Goal: Find specific page/section: Find specific page/section

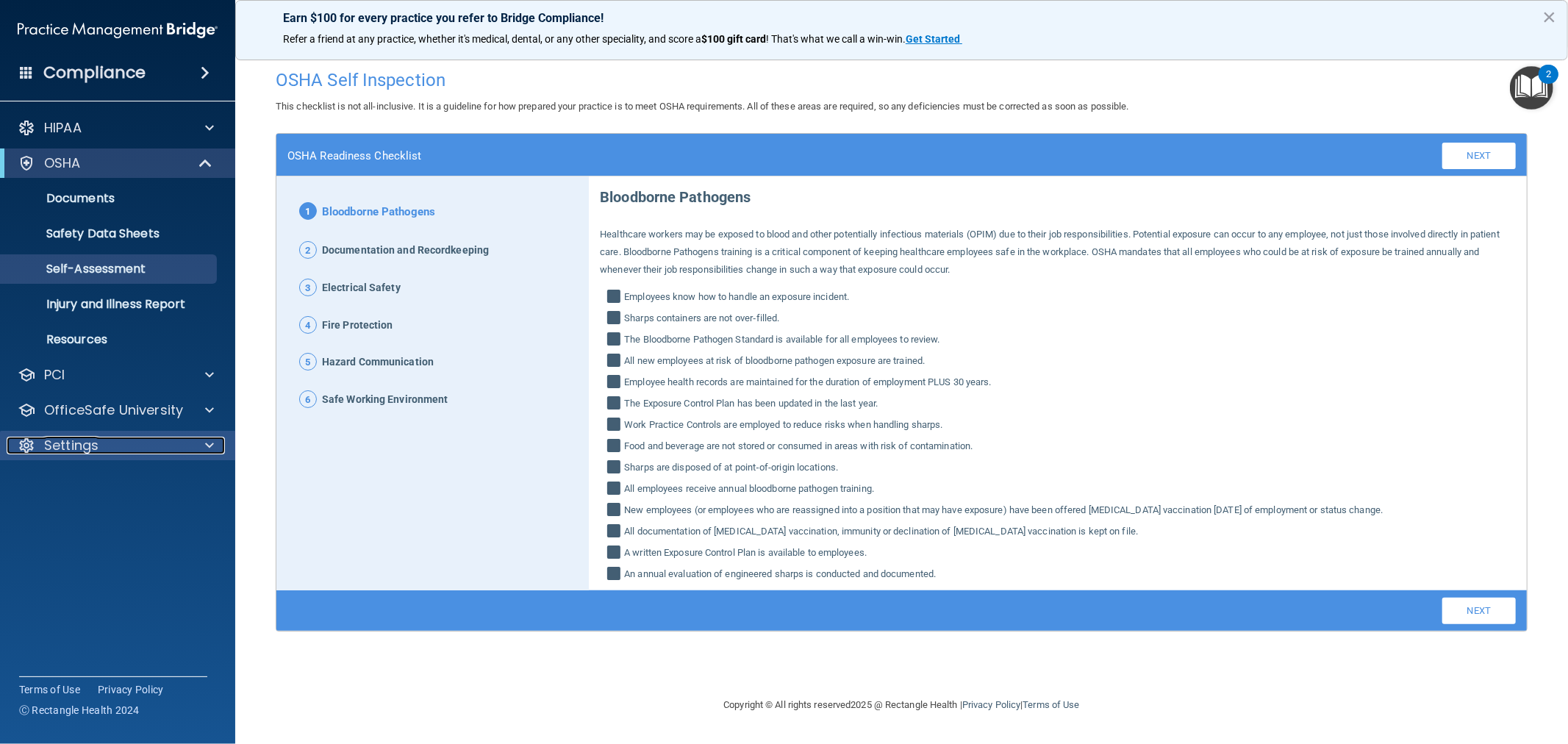
click at [98, 447] on p "Settings" at bounding box center [72, 446] width 55 height 18
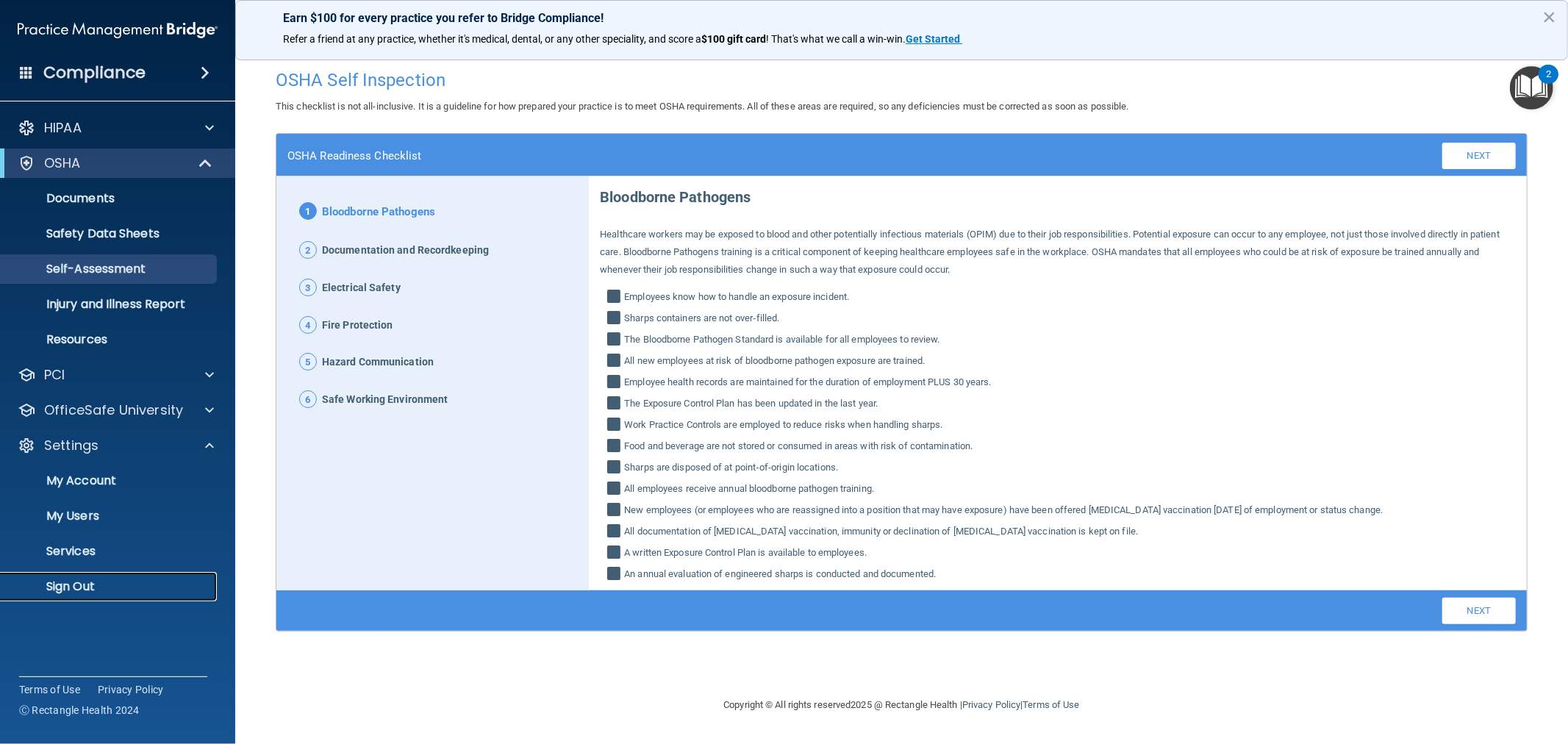
drag, startPoint x: 97, startPoint y: 587, endPoint x: 101, endPoint y: 575, distance: 12.6
click at [97, 586] on p "Sign Out" at bounding box center [110, 586] width 201 height 14
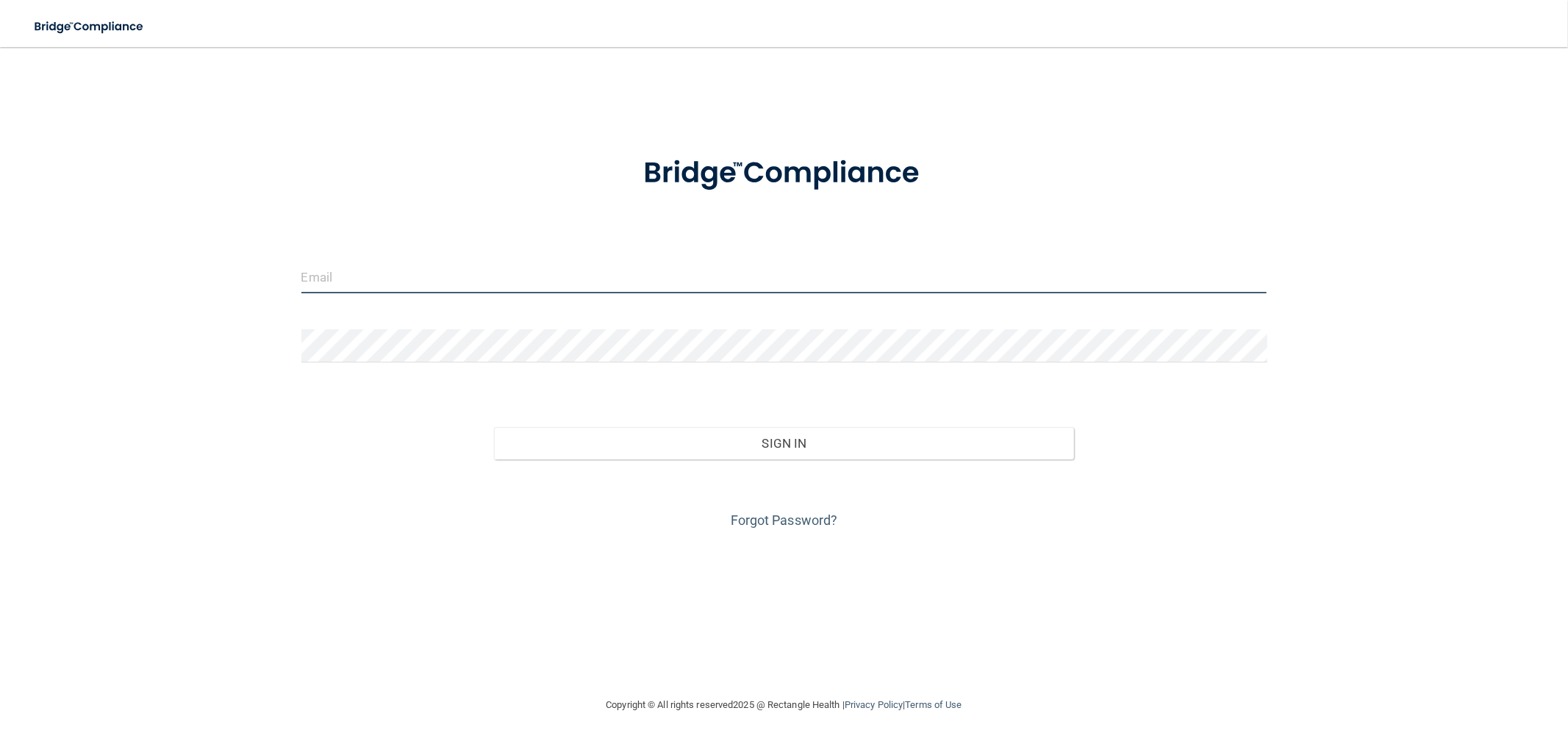
type input "[EMAIL_ADDRESS][DOMAIN_NAME]"
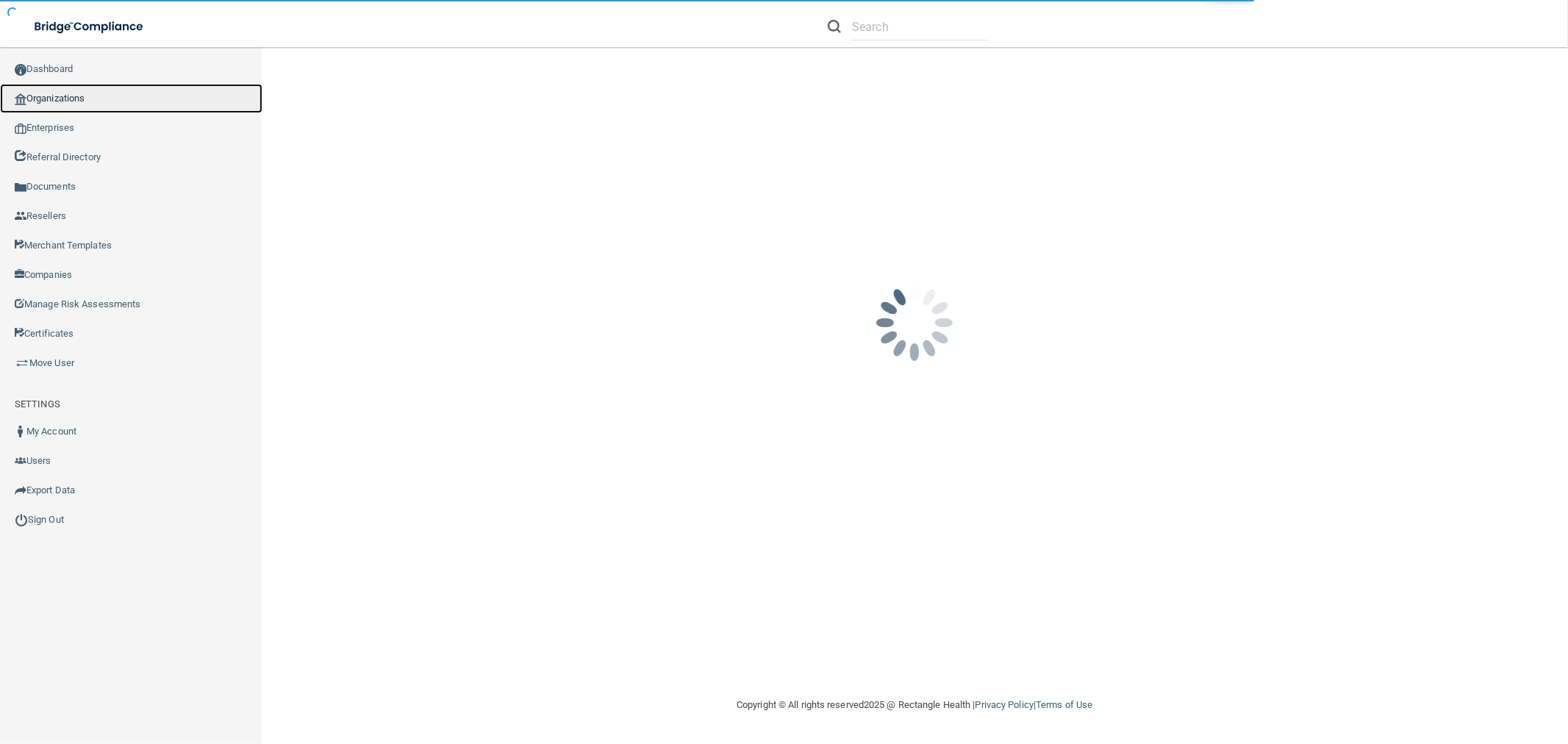
click at [84, 96] on link "Organizations" at bounding box center [131, 98] width 262 height 30
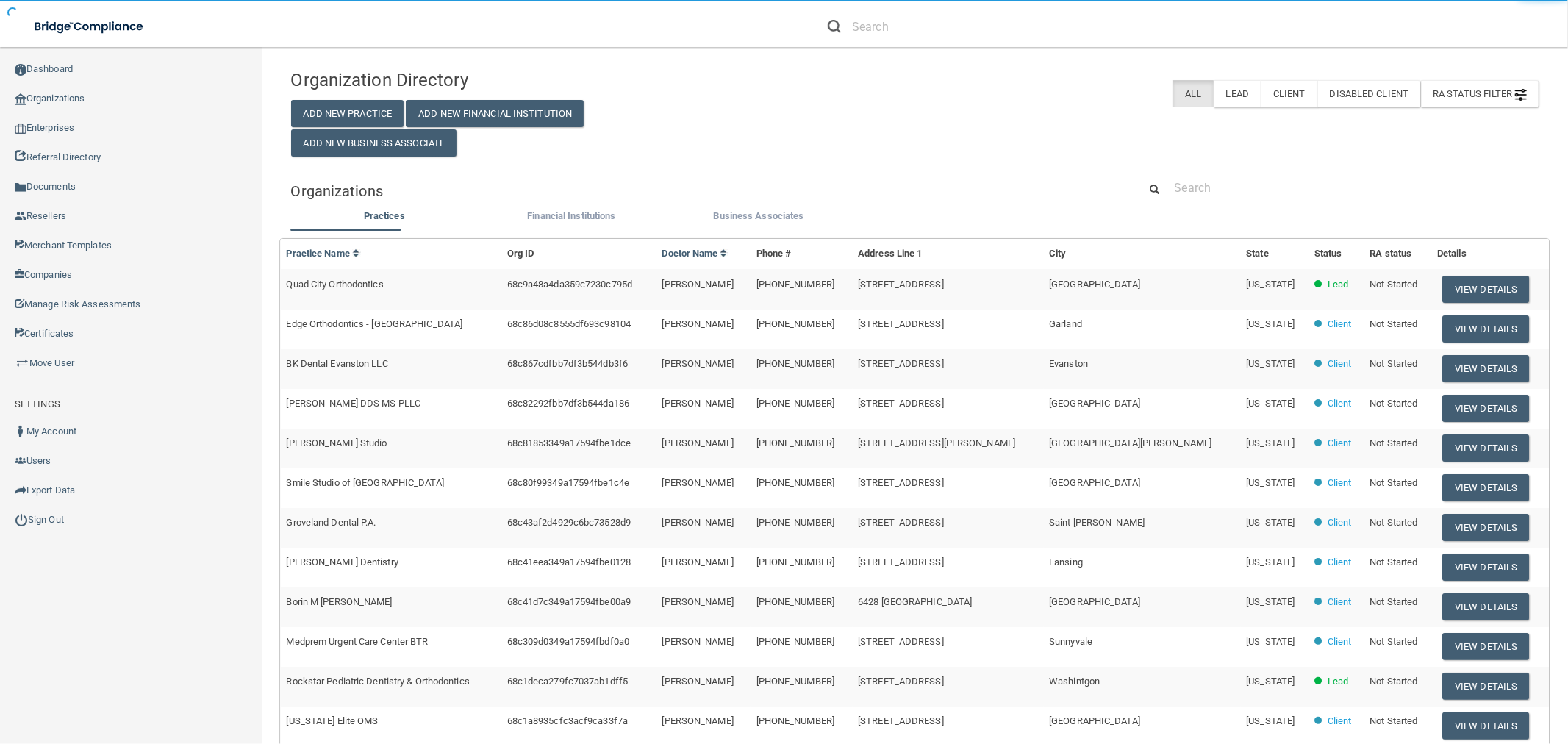
click at [1273, 172] on div "Organization Directory Add New Practice Add New Financial Institution Add New B…" at bounding box center [915, 486] width 1248 height 849
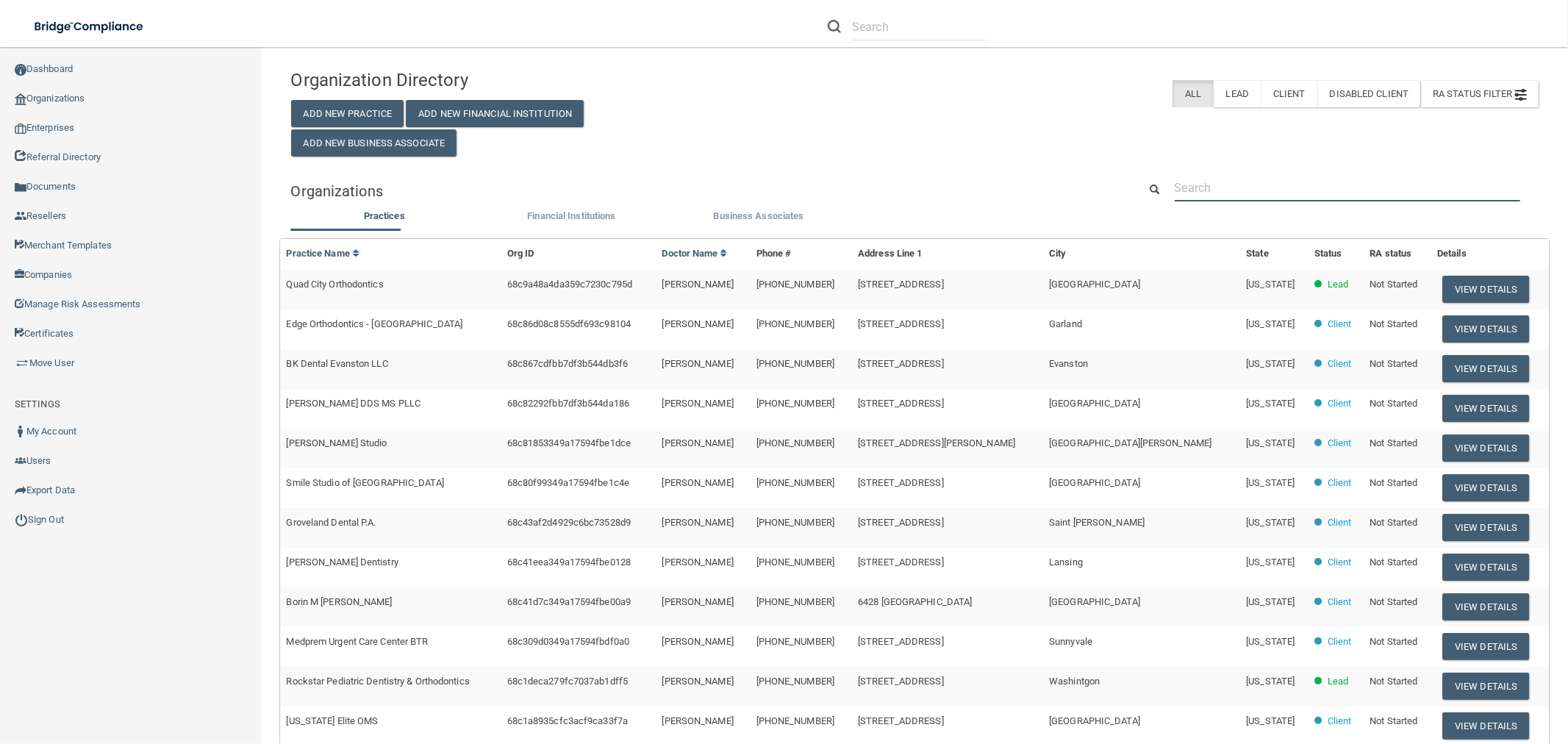
click at [1266, 176] on input "text" at bounding box center [1348, 188] width 346 height 27
paste input "Manchester Ob/Gyn Associates"
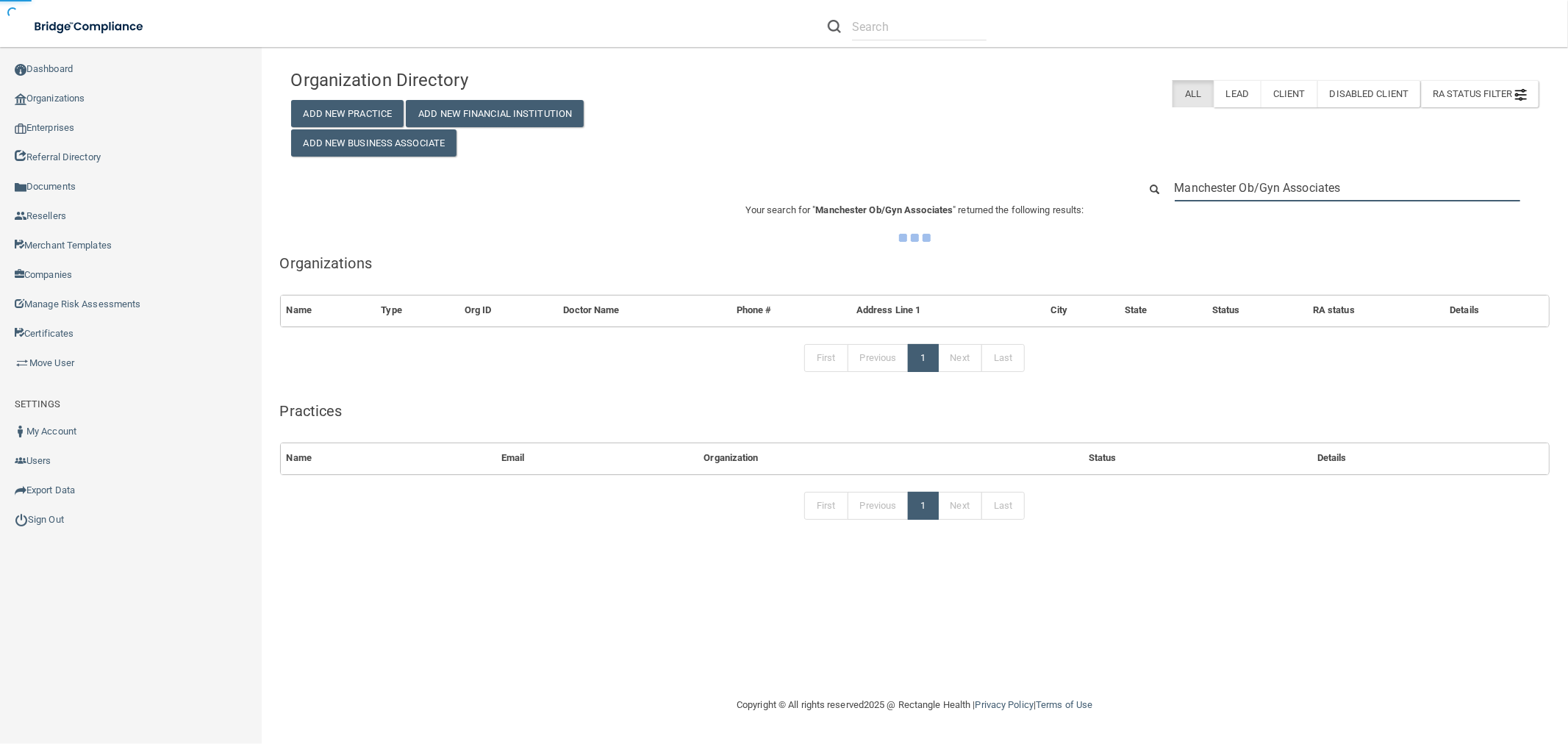
type input "Manchester Ob/Gyn Associates"
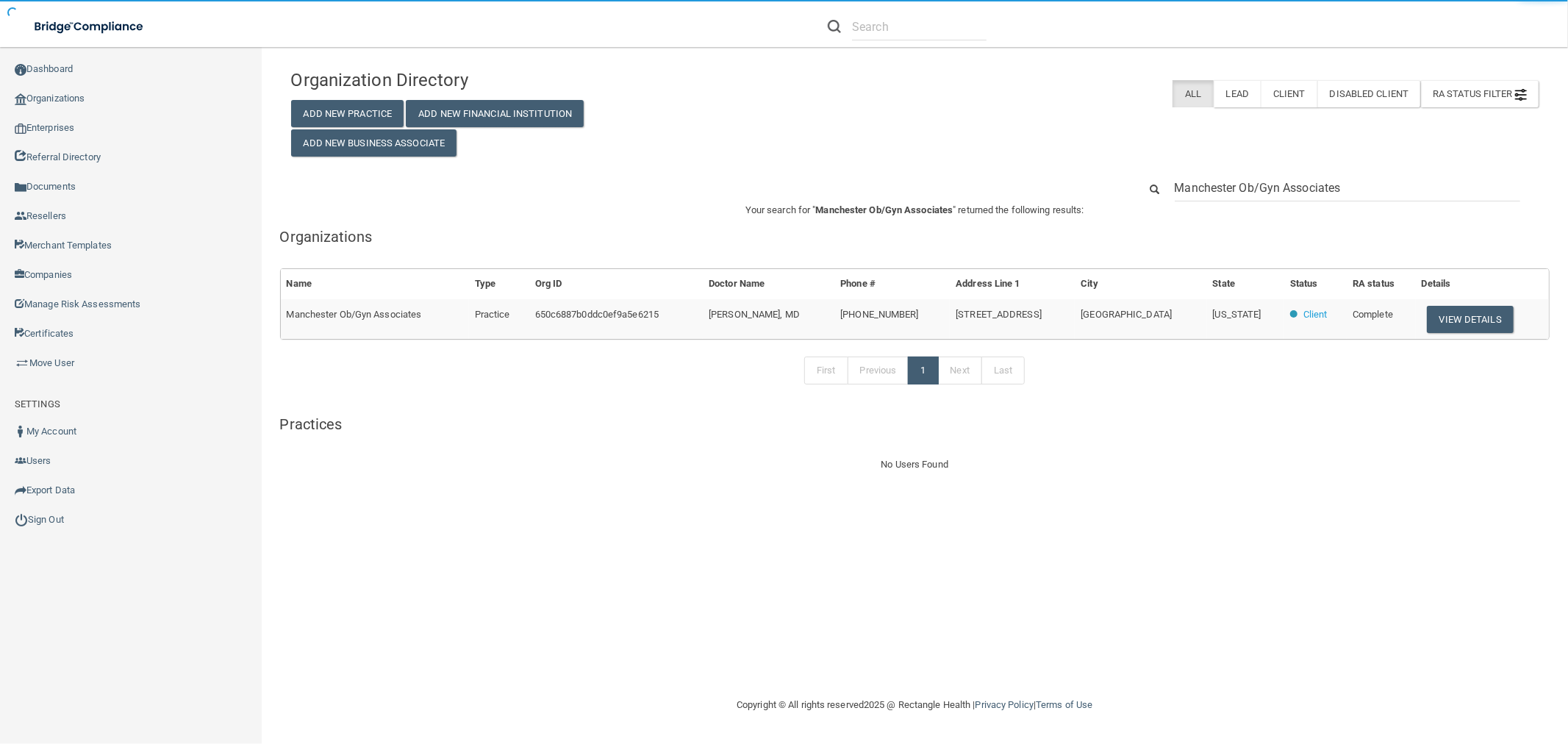
click at [908, 310] on span "(603) 622-3162" at bounding box center [879, 314] width 78 height 11
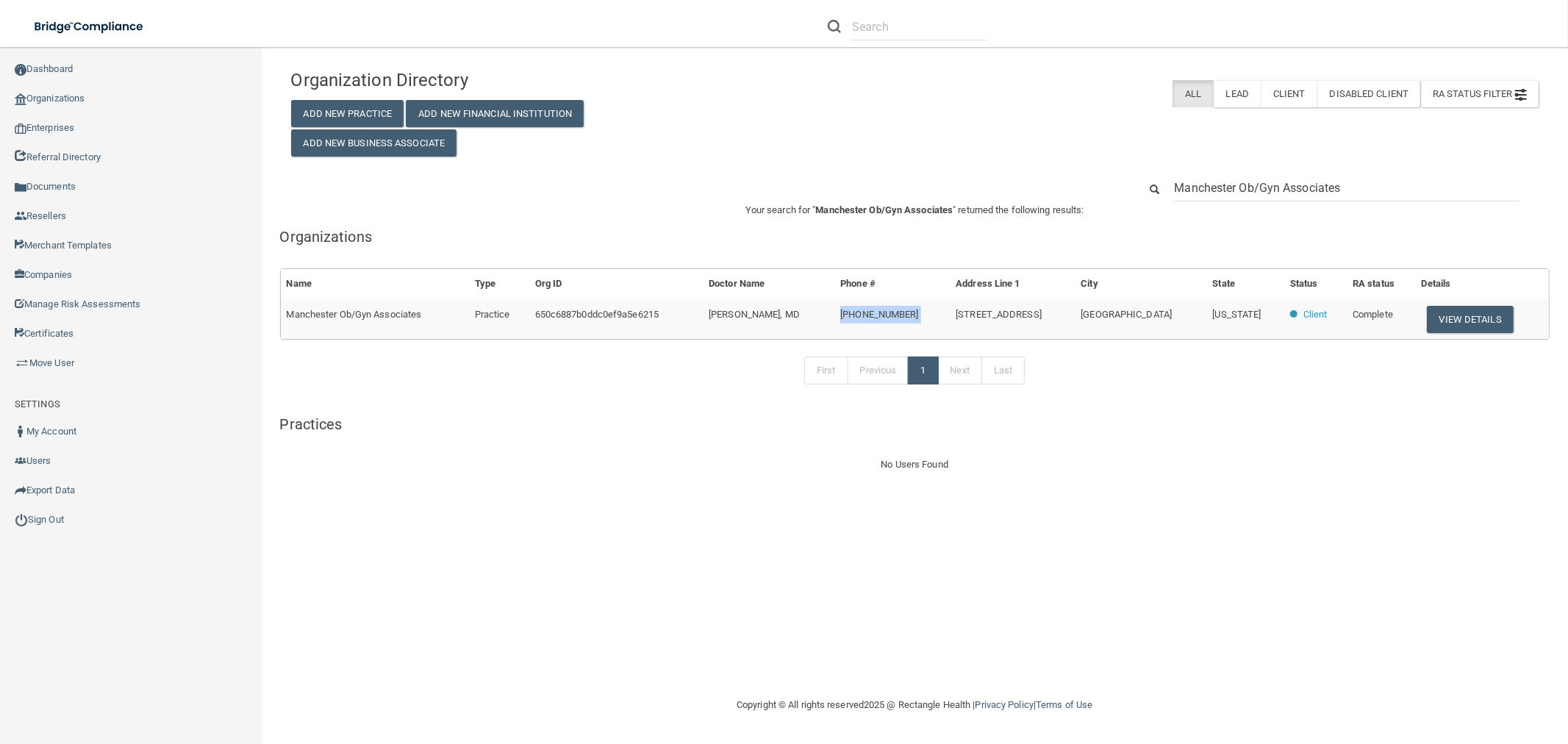
click at [908, 310] on span "(603) 622-3162" at bounding box center [879, 314] width 78 height 11
copy td "(603) 622-3162"
click at [1471, 321] on button "View Details" at bounding box center [1471, 319] width 87 height 27
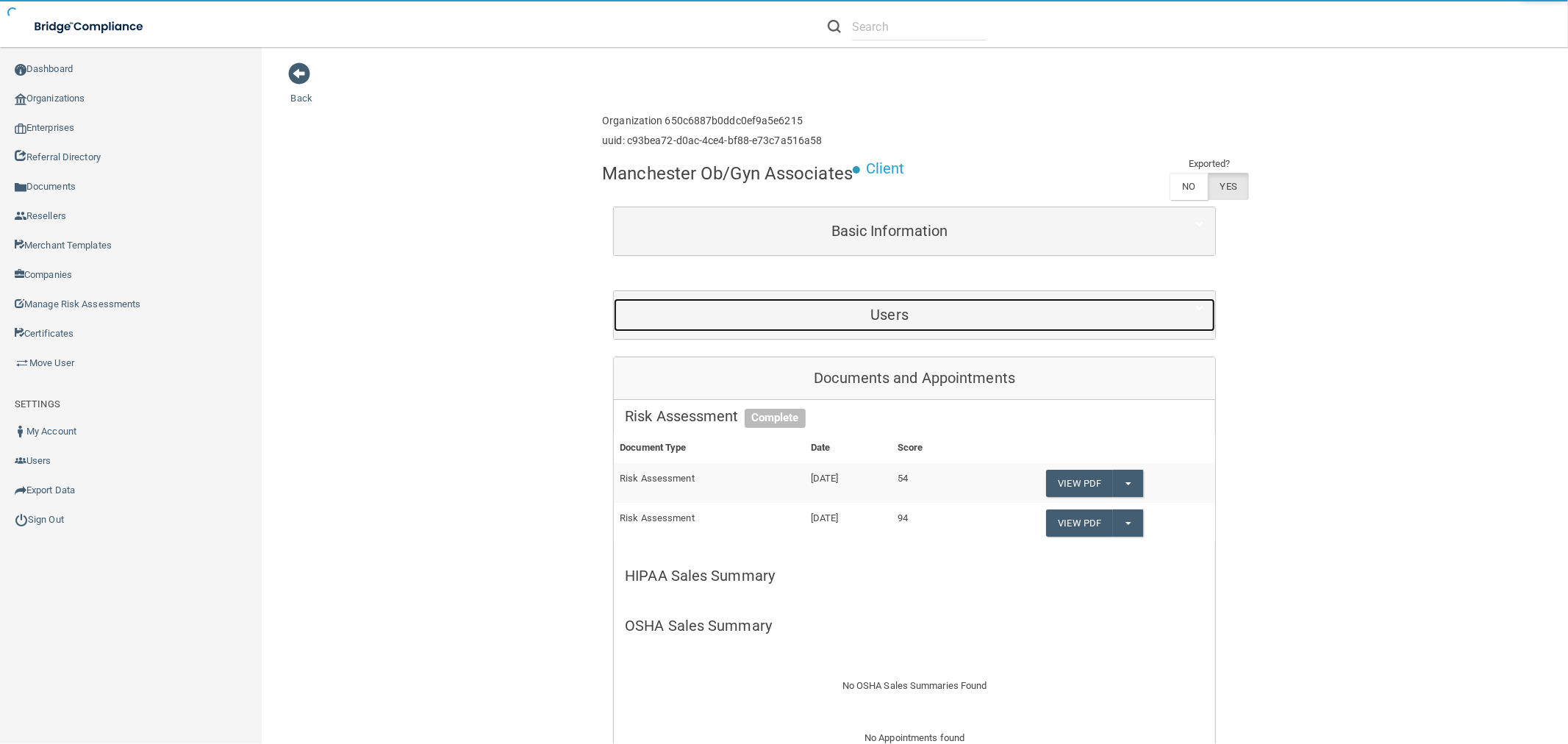
click at [862, 314] on h5 "Users" at bounding box center [889, 314] width 529 height 16
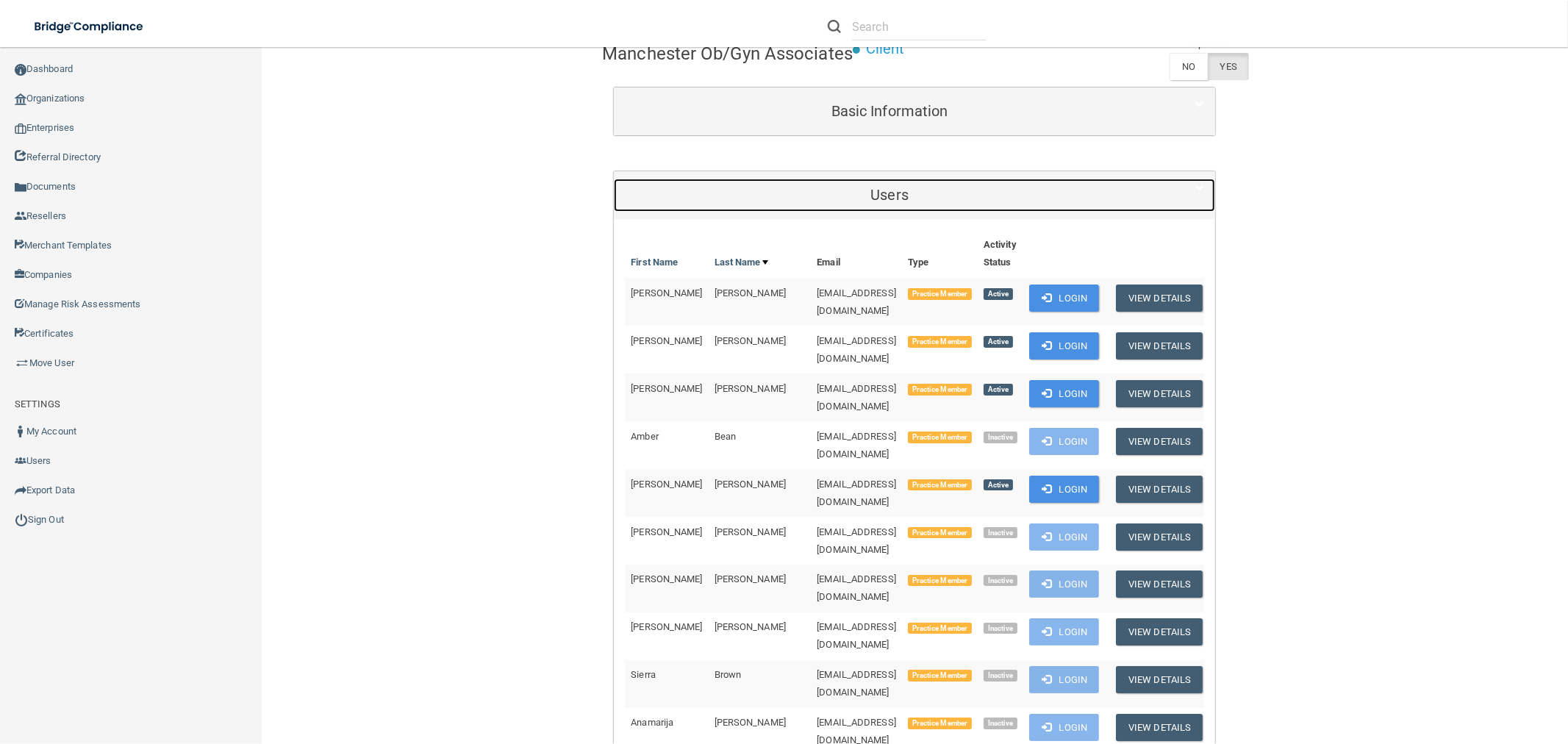
scroll to position [490, 0]
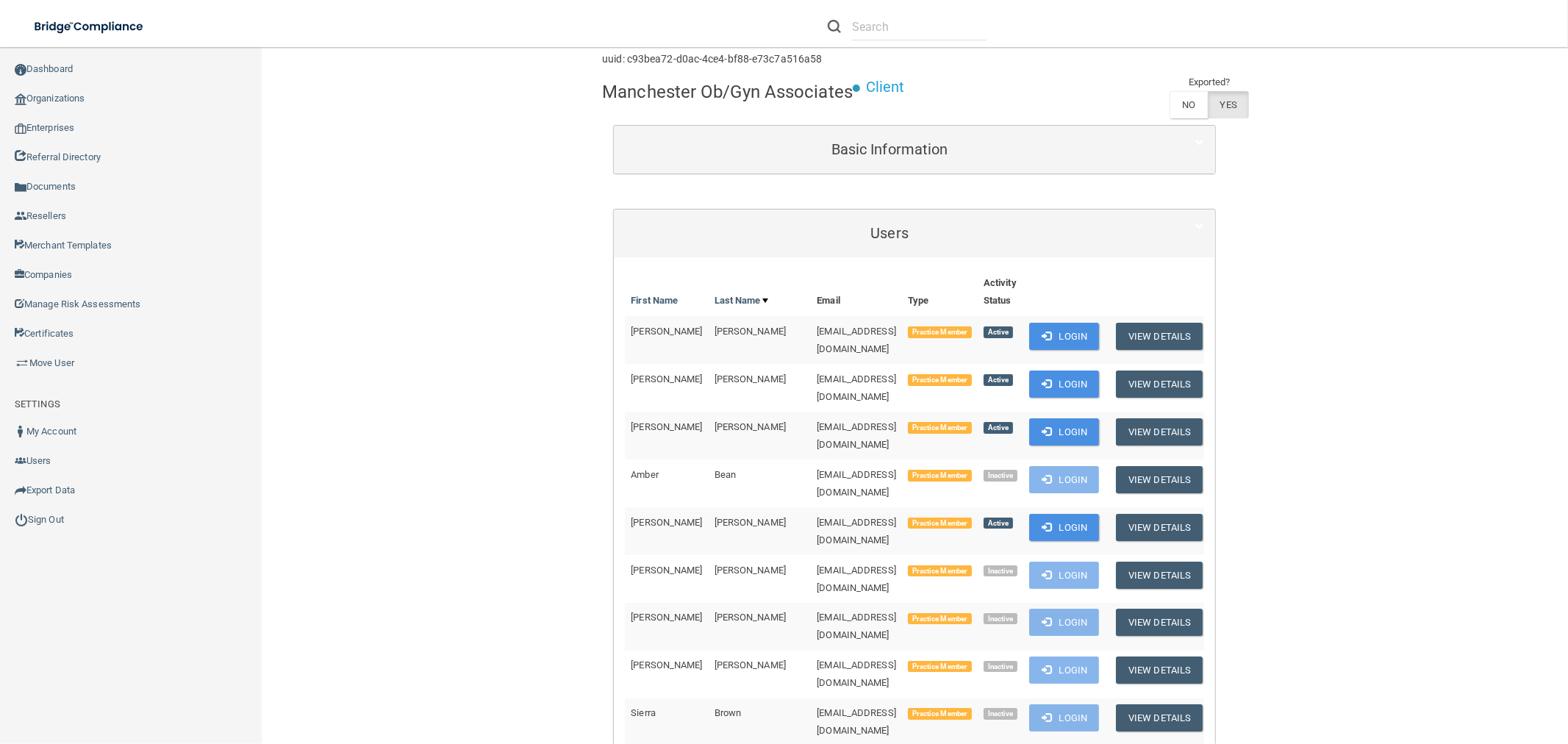
scroll to position [0, 0]
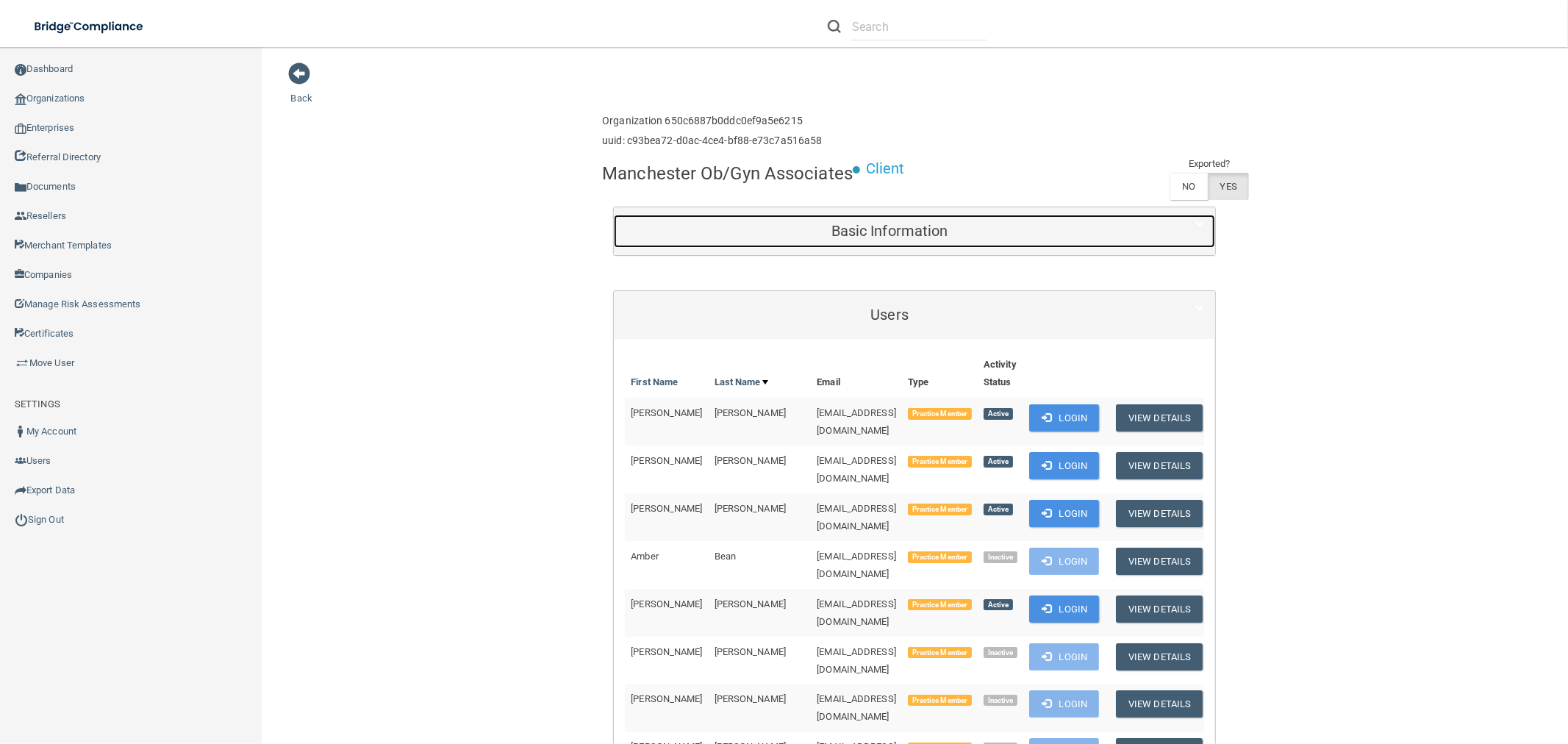
click at [810, 221] on div "Basic Information" at bounding box center [889, 231] width 552 height 33
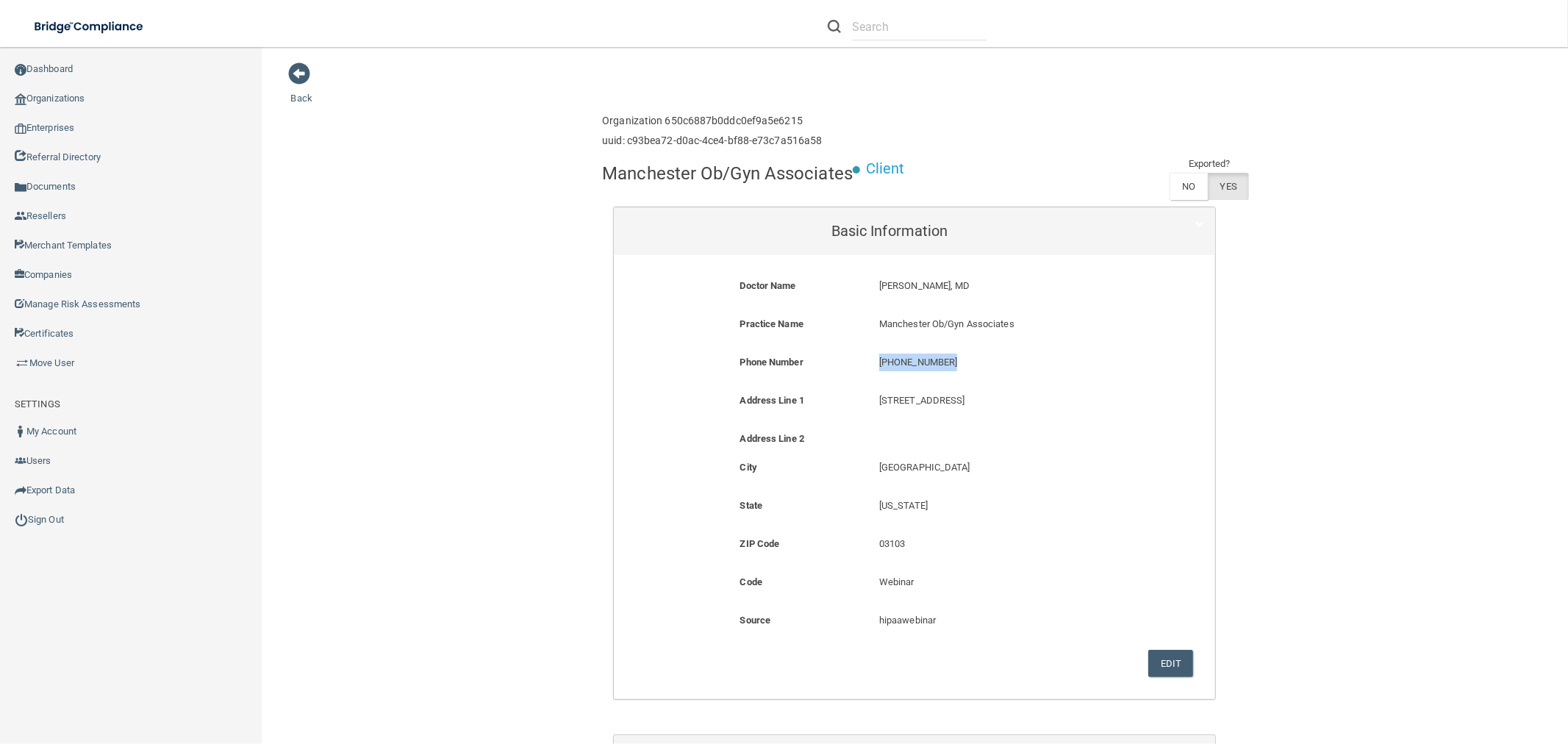
drag, startPoint x: 871, startPoint y: 360, endPoint x: 946, endPoint y: 359, distance: 75.0
click at [946, 359] on div "(603) 622-3162 (603) 622-3162" at bounding box center [1008, 368] width 279 height 27
copy p "(603) 622-3162"
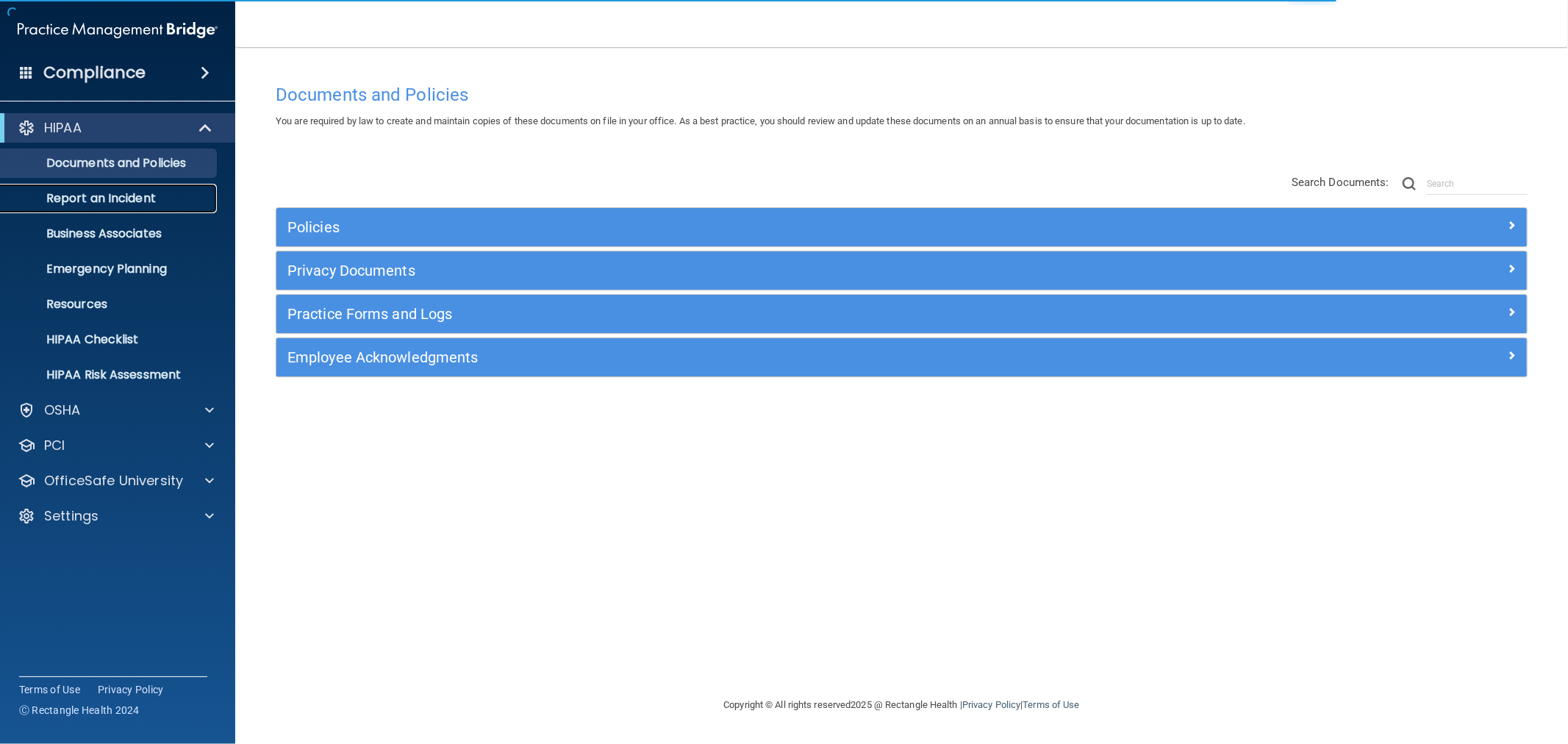
click at [98, 195] on p "Report an Incident" at bounding box center [110, 199] width 201 height 14
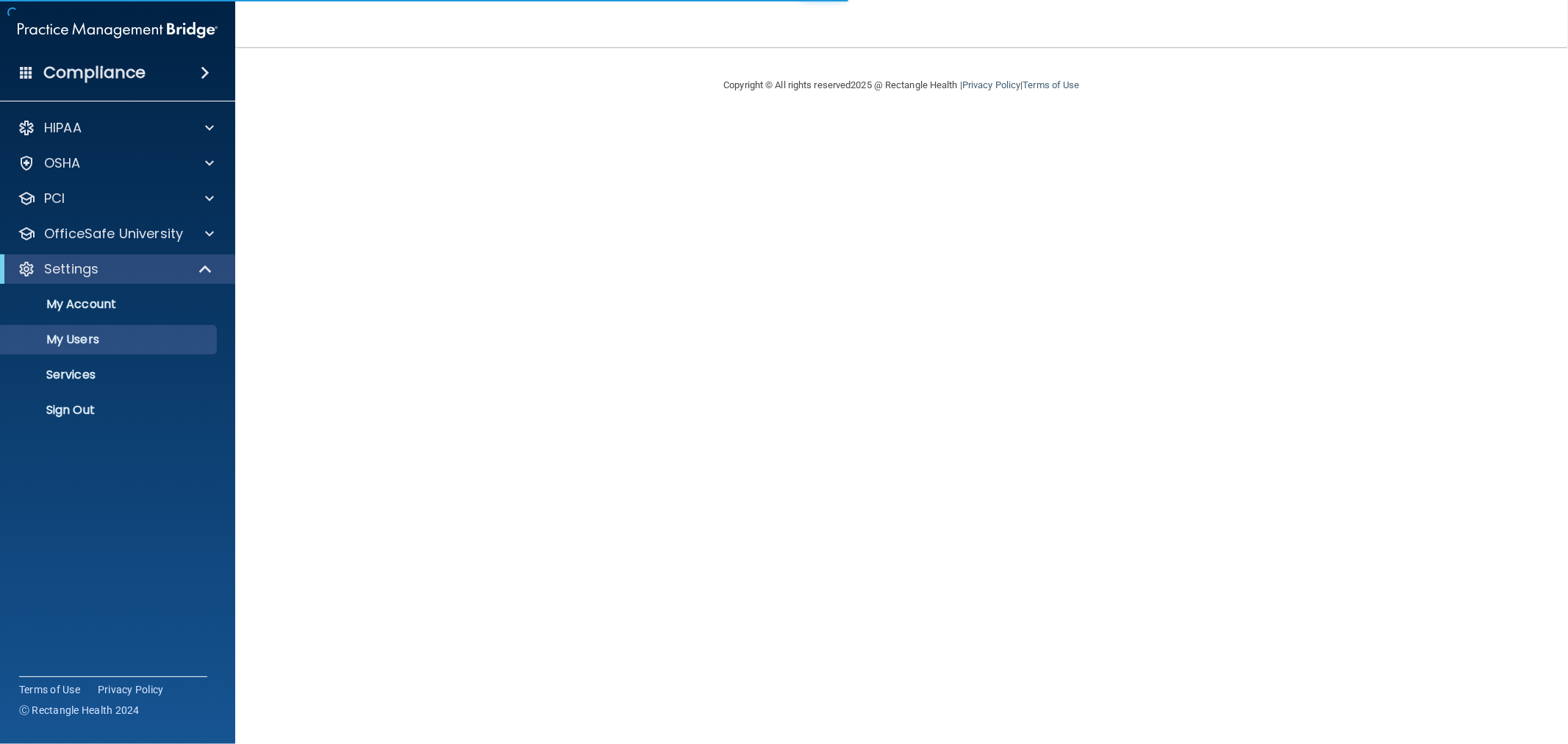
select select "20"
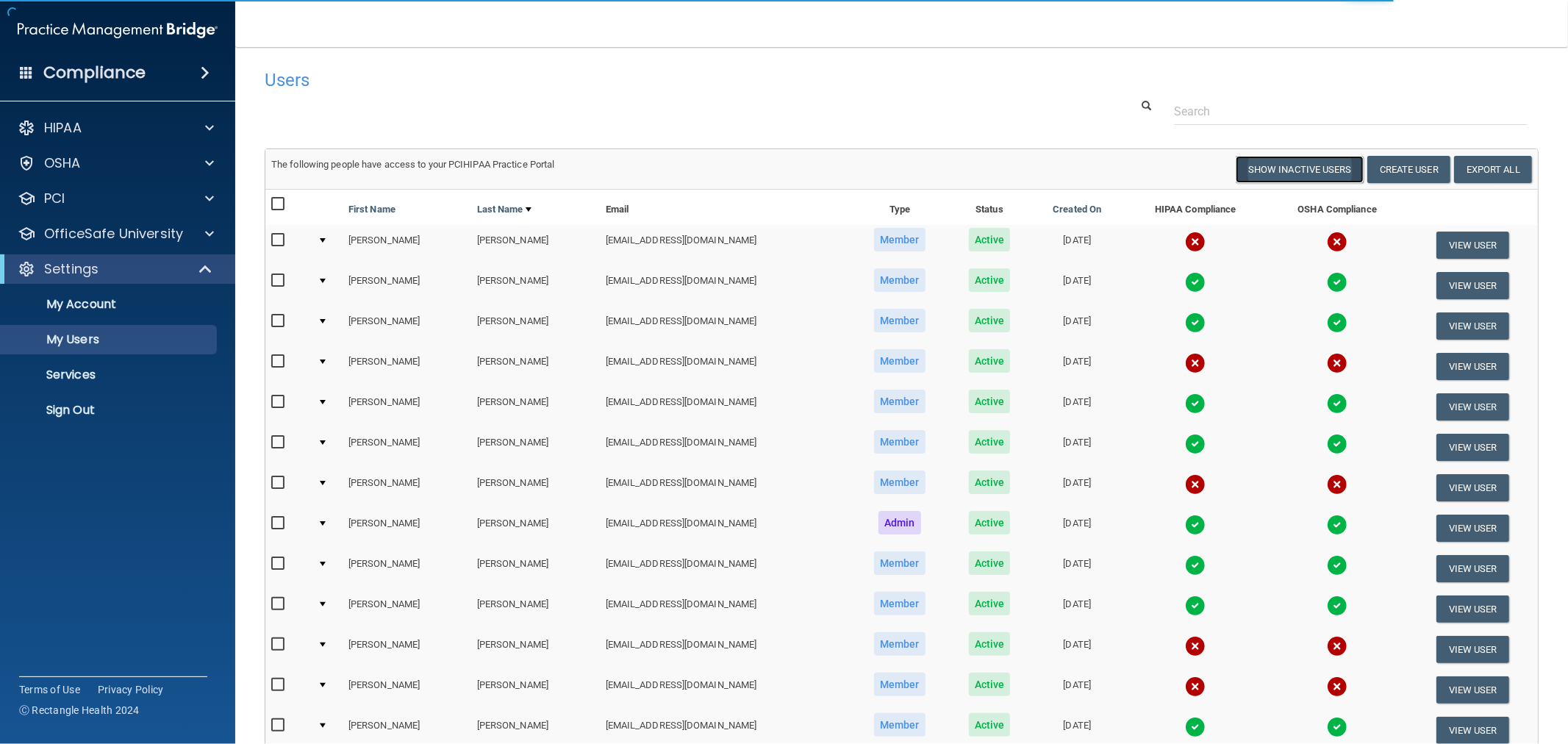
click at [1288, 171] on button "Show Inactive Users" at bounding box center [1299, 170] width 128 height 27
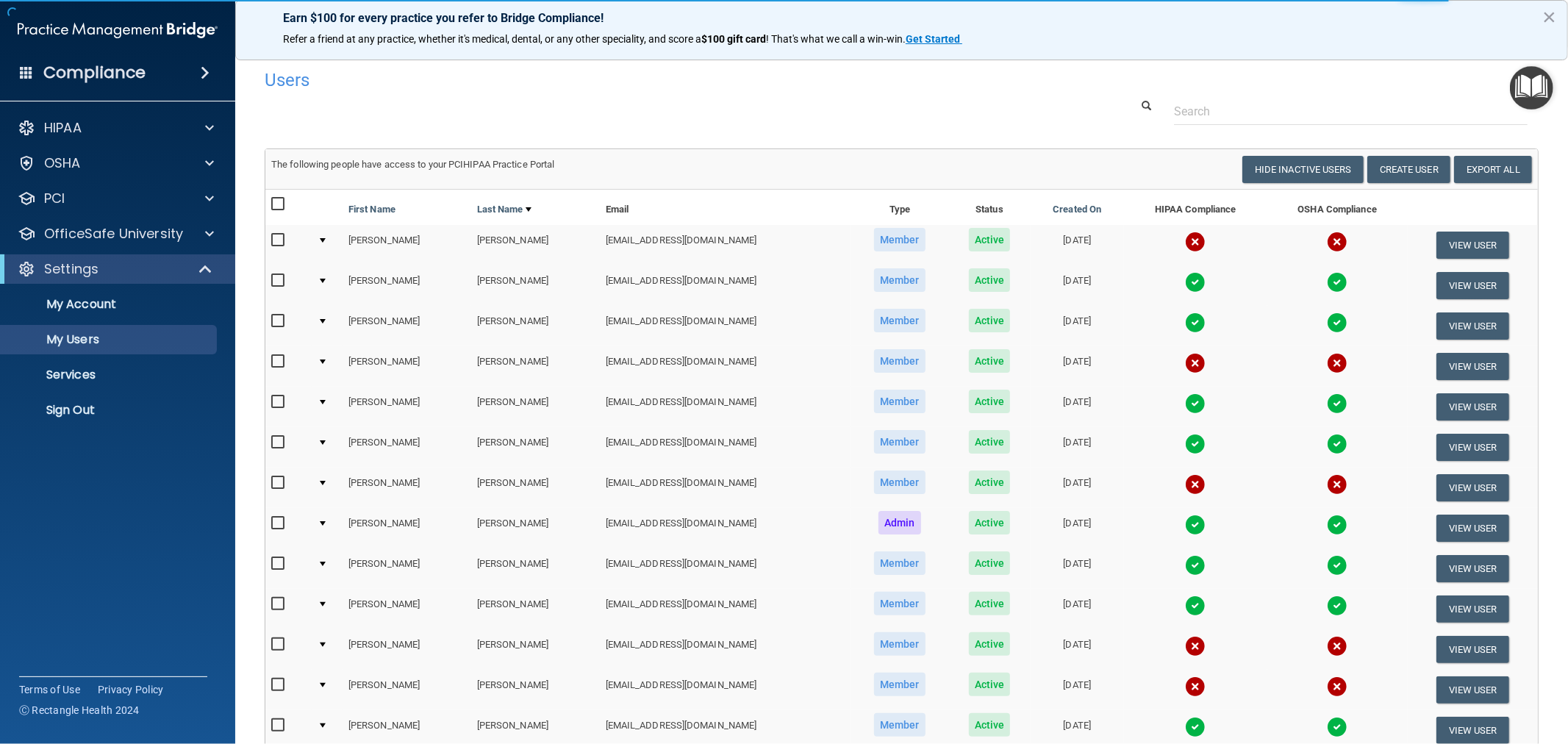
select select "20"
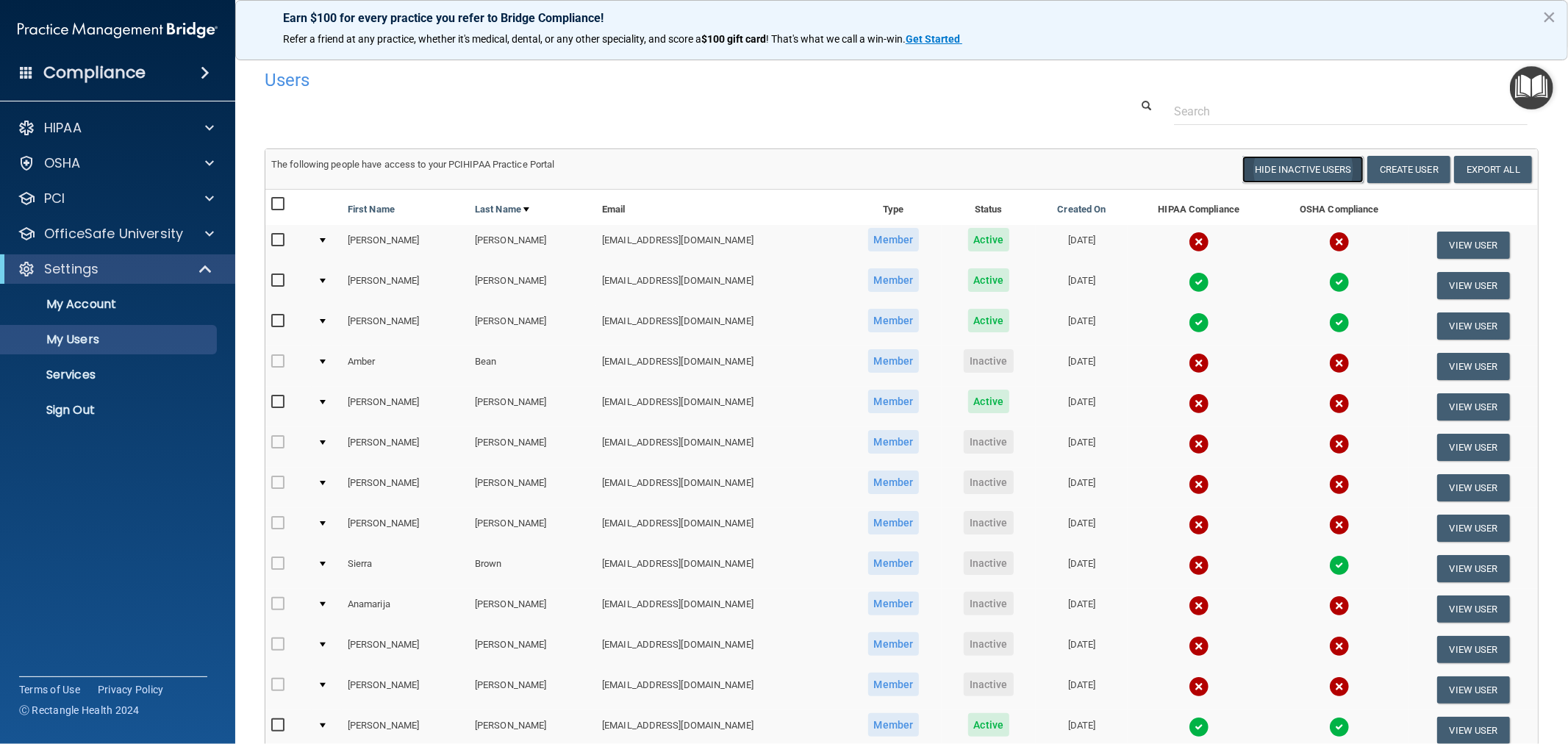
click at [1279, 171] on button "Hide Inactive Users" at bounding box center [1303, 170] width 121 height 27
select select "20"
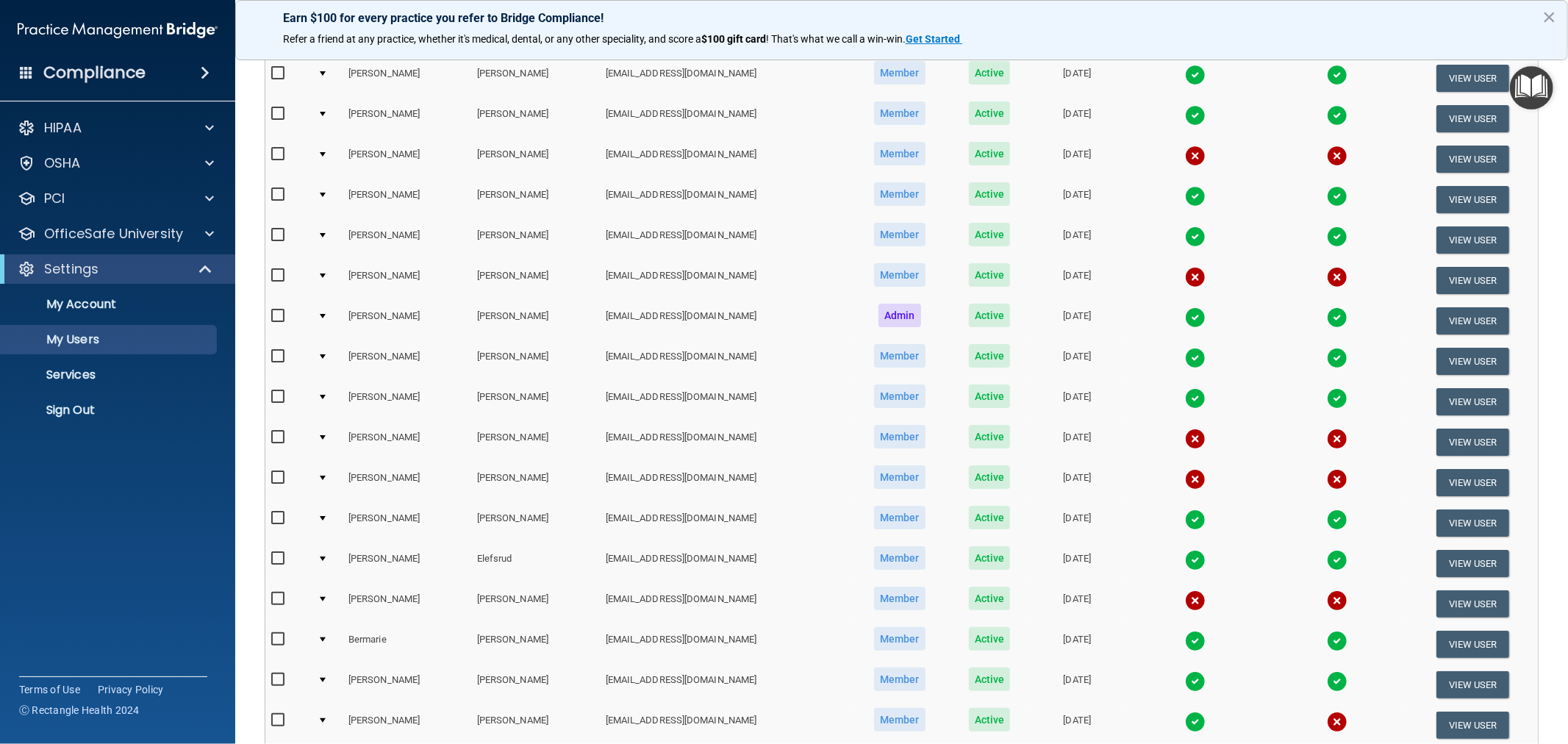
scroll to position [464, 0]
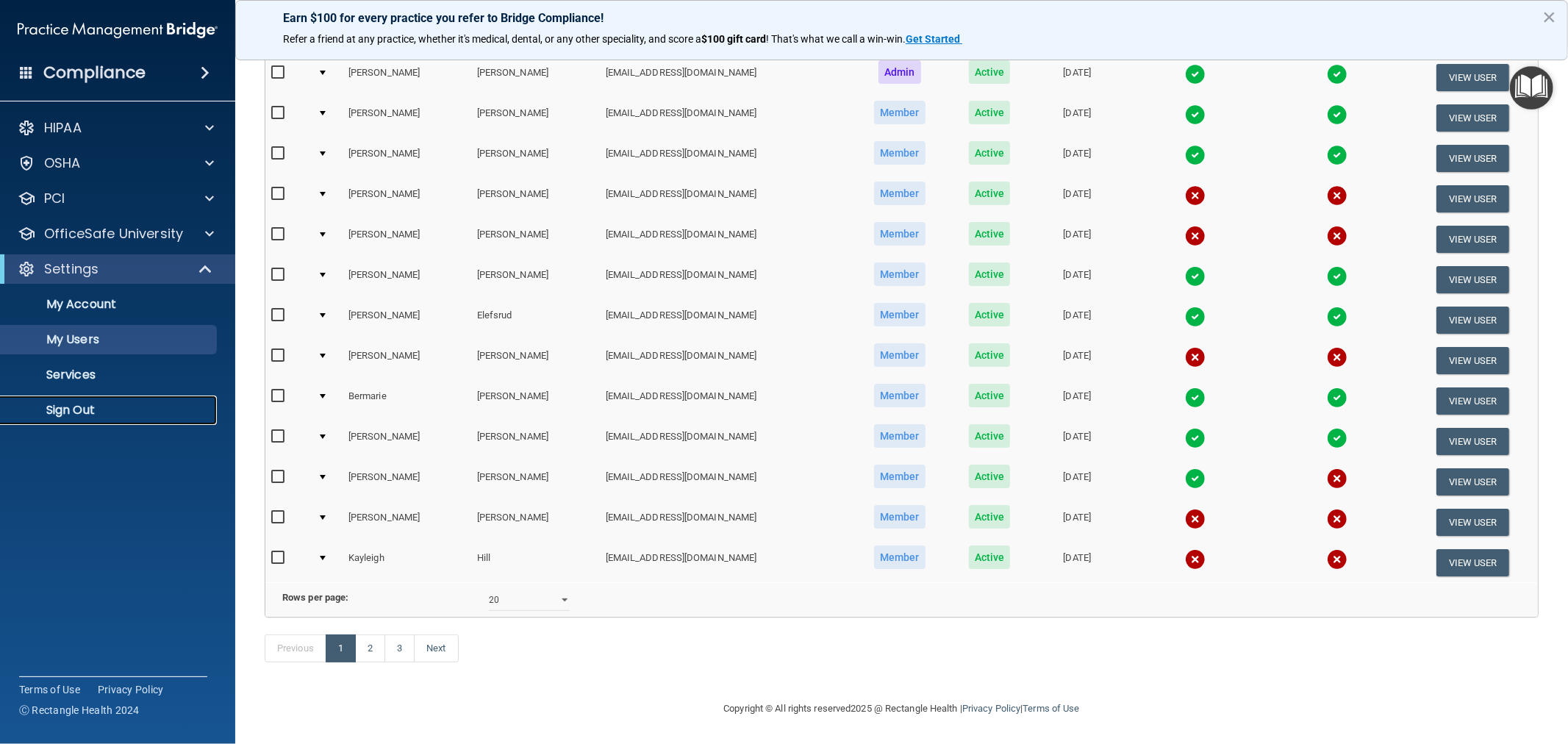
click at [90, 413] on p "Sign Out" at bounding box center [110, 410] width 201 height 14
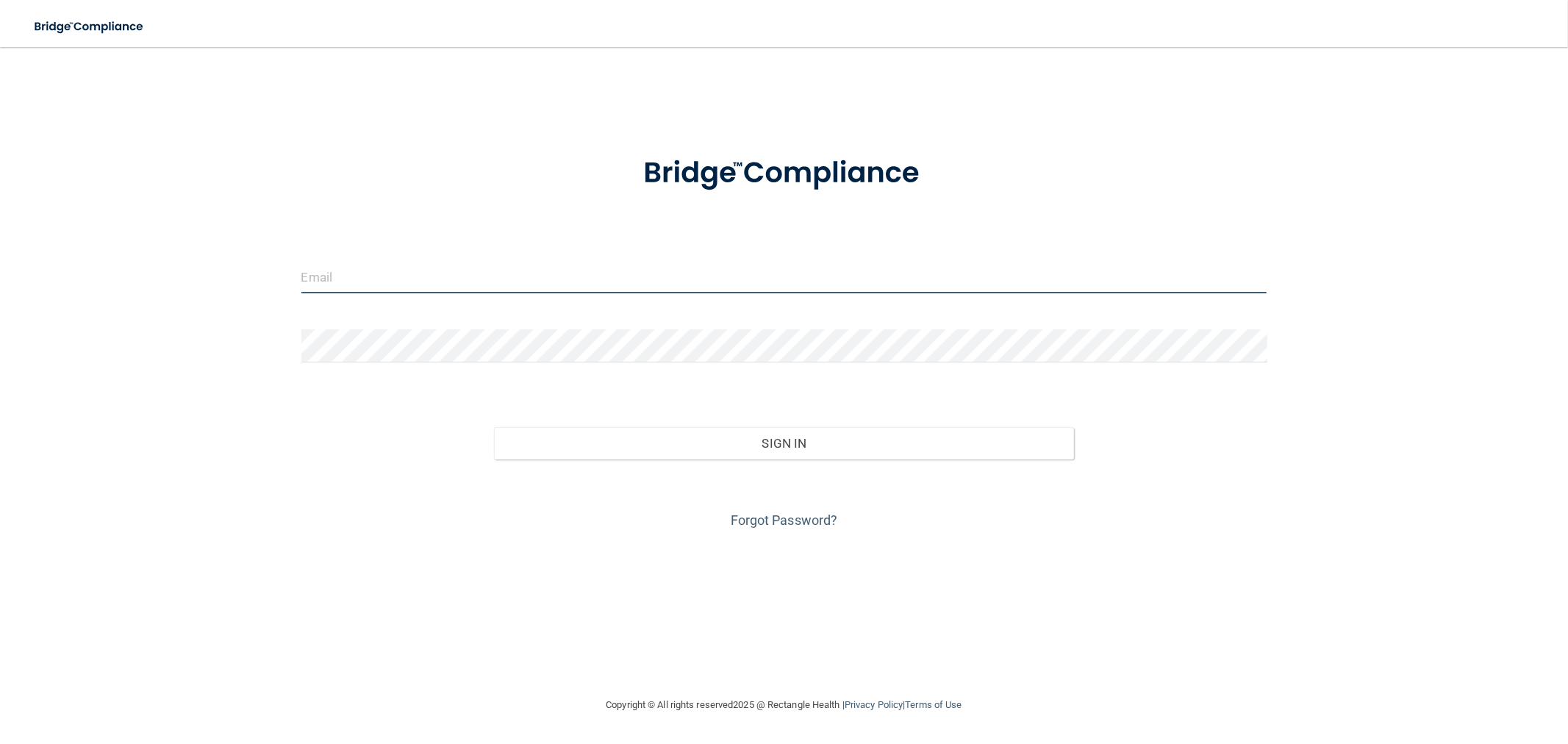
type input "[EMAIL_ADDRESS][DOMAIN_NAME]"
